Goal: Information Seeking & Learning: Learn about a topic

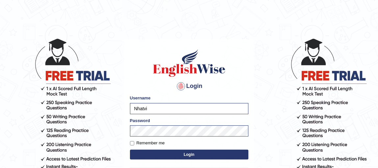
click at [142, 144] on label "Remember me" at bounding box center [147, 143] width 35 height 7
click at [134, 144] on input "Remember me" at bounding box center [132, 143] width 4 height 4
checkbox input "true"
click at [154, 153] on button "Login" at bounding box center [189, 155] width 118 height 10
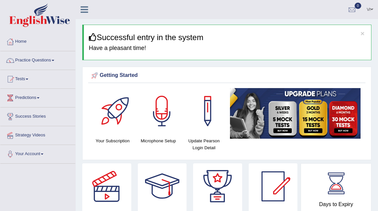
click at [42, 59] on link "Practice Questions" at bounding box center [37, 59] width 75 height 16
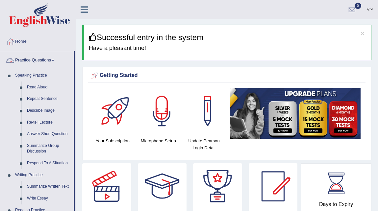
click at [42, 59] on link "Practice Questions" at bounding box center [36, 59] width 73 height 16
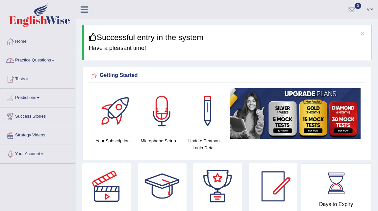
click at [42, 59] on link "Practice Questions" at bounding box center [37, 59] width 75 height 16
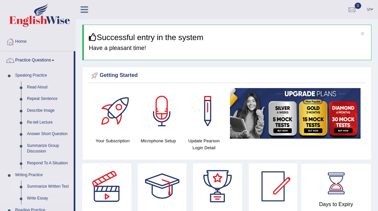
click at [46, 168] on link "Summarize Written Text" at bounding box center [49, 187] width 50 height 12
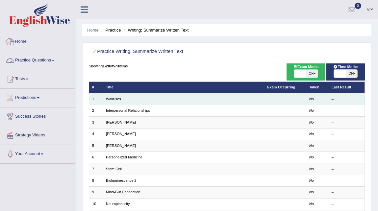
click at [131, 102] on td "Walruses" at bounding box center [183, 99] width 161 height 12
click at [117, 97] on link "Walruses" at bounding box center [113, 99] width 15 height 4
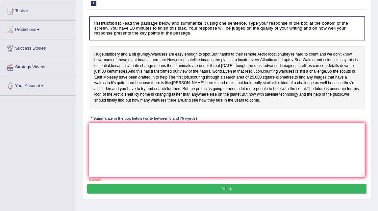
scroll to position [134, 0]
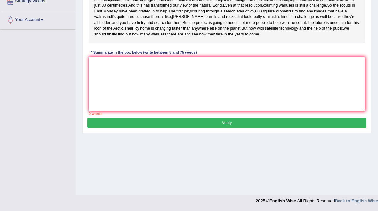
click at [275, 105] on textarea at bounding box center [227, 84] width 276 height 54
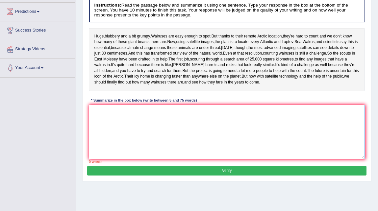
scroll to position [79, 0]
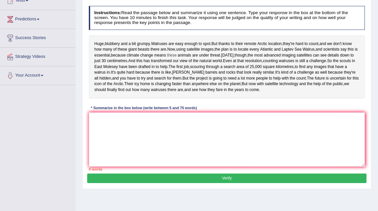
drag, startPoint x: 95, startPoint y: 41, endPoint x: 194, endPoint y: 56, distance: 100.4
click at [194, 56] on div "Huge , blubbery and a bit grumpy . Walruses are easy enough to spot . But thank…" at bounding box center [227, 67] width 276 height 63
drag, startPoint x: 94, startPoint y: 41, endPoint x: 141, endPoint y: 49, distance: 47.4
click at [141, 49] on div "Huge , blubbery and a bit grumpy . Walruses are easy enough to spot . But thank…" at bounding box center [227, 67] width 276 height 63
drag, startPoint x: 176, startPoint y: 49, endPoint x: 86, endPoint y: 39, distance: 90.7
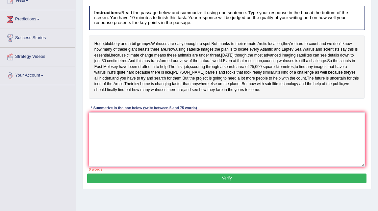
click at [86, 39] on div "Practice Writing: Summarize Written Text 1 Walruses Instructions: Read the pass…" at bounding box center [226, 83] width 289 height 213
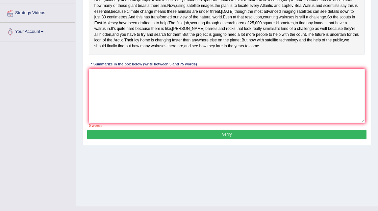
scroll to position [132, 0]
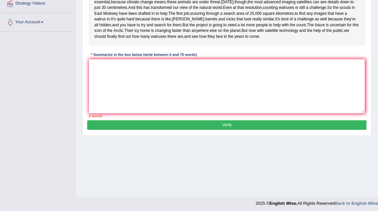
click at [157, 130] on button "Verify" at bounding box center [226, 125] width 279 height 10
click at [155, 112] on textarea at bounding box center [227, 86] width 276 height 54
type textarea "nhbj"
click at [165, 130] on button "Verify" at bounding box center [226, 125] width 279 height 10
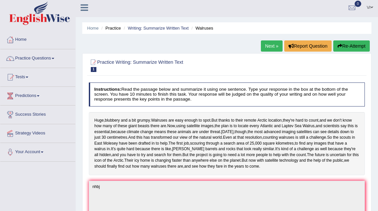
scroll to position [0, 0]
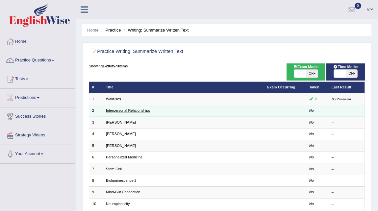
click at [116, 111] on link "Interpersonal Relationships" at bounding box center [128, 111] width 44 height 4
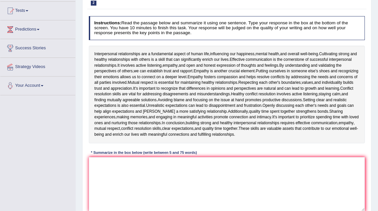
scroll to position [70, 0]
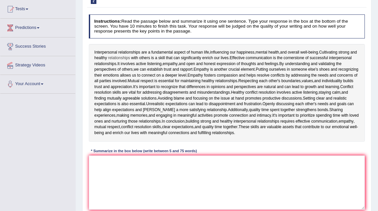
drag, startPoint x: 94, startPoint y: 51, endPoint x: 119, endPoint y: 56, distance: 25.5
click at [119, 56] on div "Interpersonal relationships are a fundamental aspect of human life , influencin…" at bounding box center [227, 93] width 276 height 98
drag, startPoint x: 141, startPoint y: 63, endPoint x: 104, endPoint y: 57, distance: 37.0
click at [104, 57] on div "Interpersonal relationships are a fundamental aspect of human life , influencin…" at bounding box center [227, 93] width 276 height 98
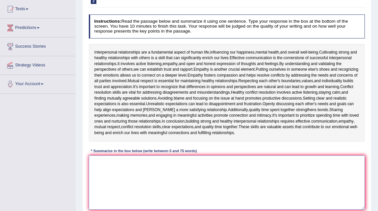
click at [129, 177] on textarea at bounding box center [227, 183] width 276 height 54
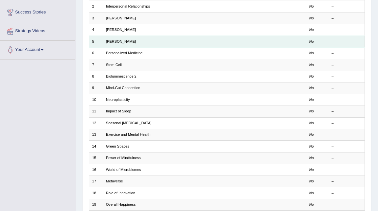
scroll to position [165, 0]
